Goal: Task Accomplishment & Management: Use online tool/utility

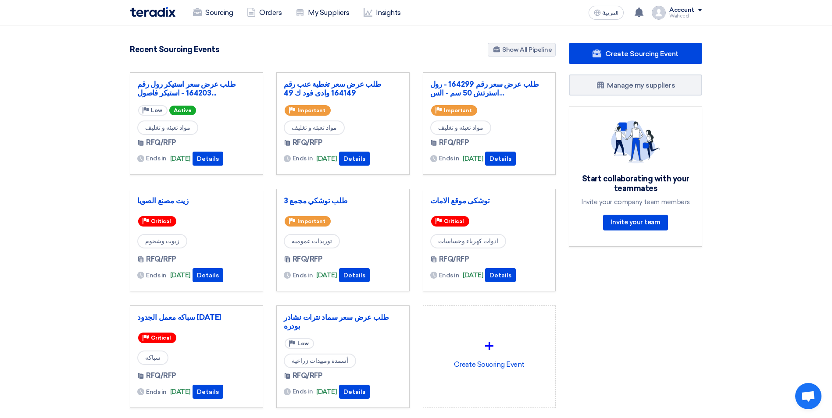
click at [156, 18] on div "Sourcing Orders My Suppliers Insights" at bounding box center [301, 12] width 343 height 19
click at [154, 15] on img at bounding box center [153, 12] width 46 height 10
click at [656, 291] on div "Create Sourcing Event Manage my suppliers Start collaborating with your teammat…" at bounding box center [635, 243] width 146 height 400
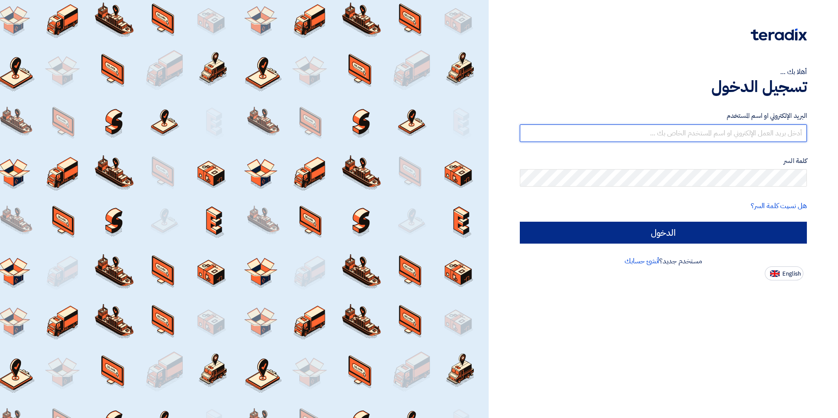
type input "waheed.fareed@wadigroup.com.eg"
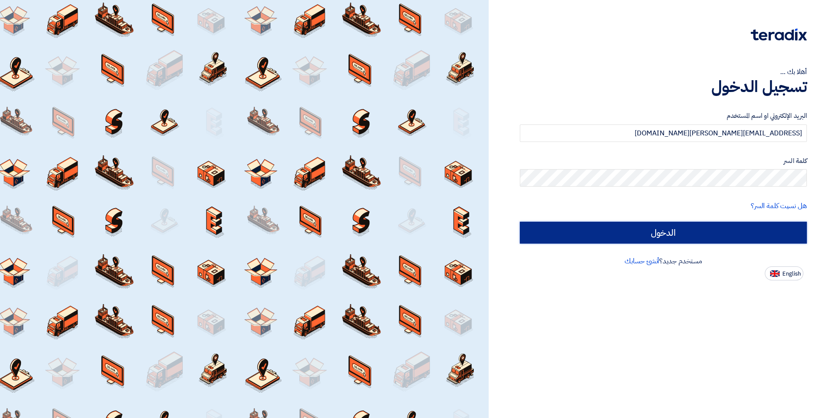
click at [592, 236] on input "الدخول" at bounding box center [663, 233] width 287 height 22
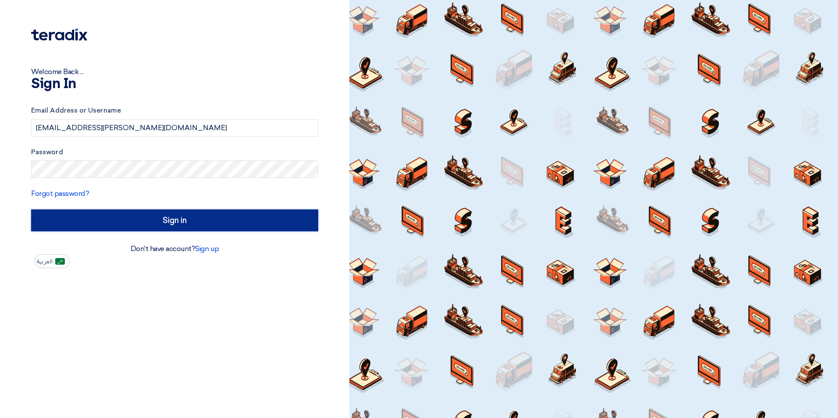
type input "Sign in"
